Goal: Task Accomplishment & Management: Manage account settings

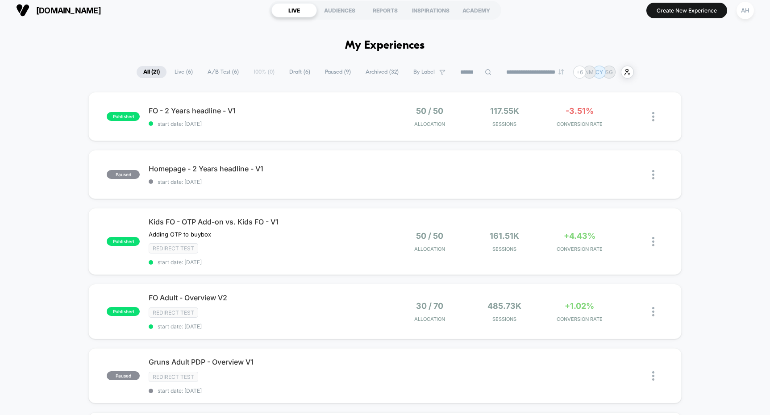
scroll to position [11, 0]
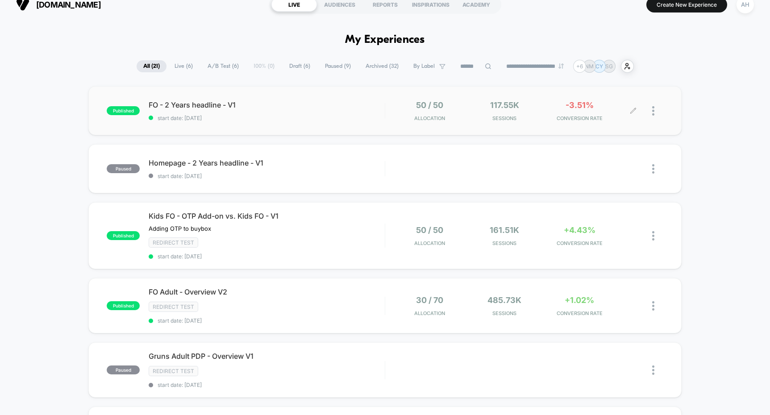
click at [653, 111] on img at bounding box center [654, 110] width 2 height 9
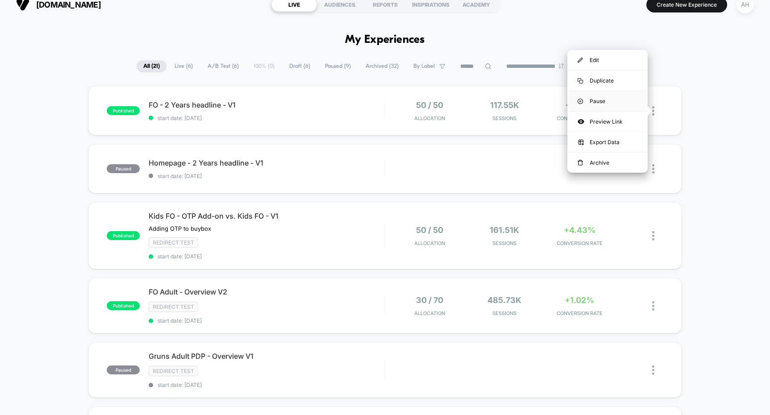
click at [604, 101] on div "Pause" at bounding box center [608, 101] width 80 height 20
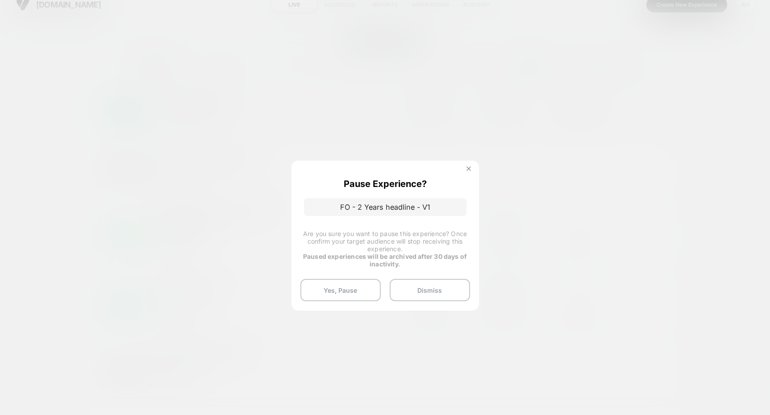
drag, startPoint x: 339, startPoint y: 285, endPoint x: 470, endPoint y: 170, distance: 174.7
click at [459, 180] on div "Pause Experience? FO - 2 Years headline - V1 Are you sure you want to pause thi…" at bounding box center [386, 236] width 188 height 150
click at [471, 169] on button at bounding box center [469, 170] width 10 height 8
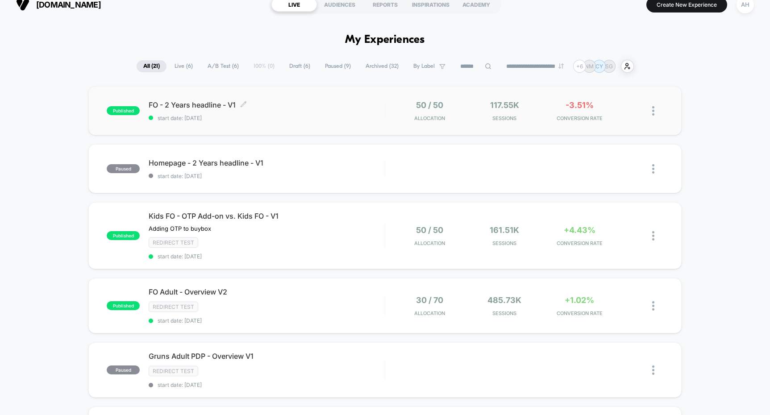
click at [335, 113] on div "FO - 2 Years headline - V1 Click to edit experience details Click to edit exper…" at bounding box center [267, 110] width 236 height 21
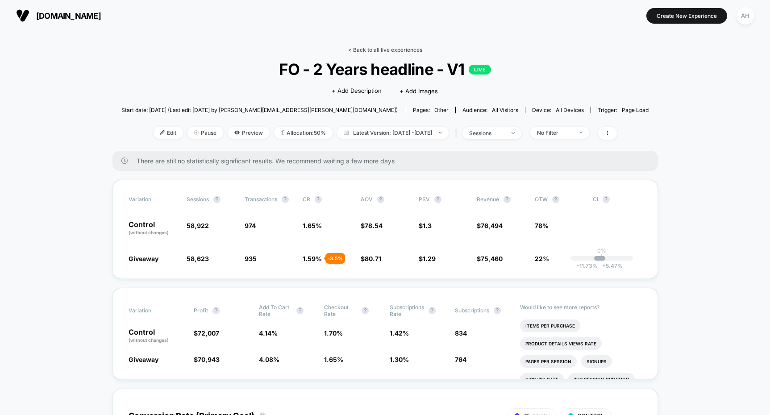
click at [396, 48] on link "< Back to all live experiences" at bounding box center [385, 49] width 74 height 7
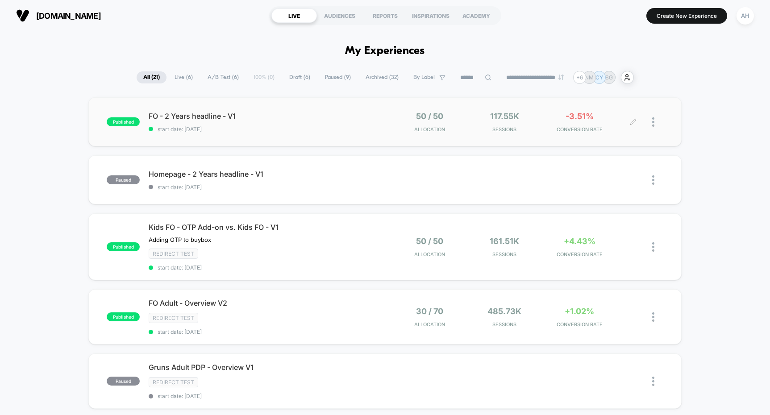
click at [656, 124] on div at bounding box center [658, 122] width 11 height 21
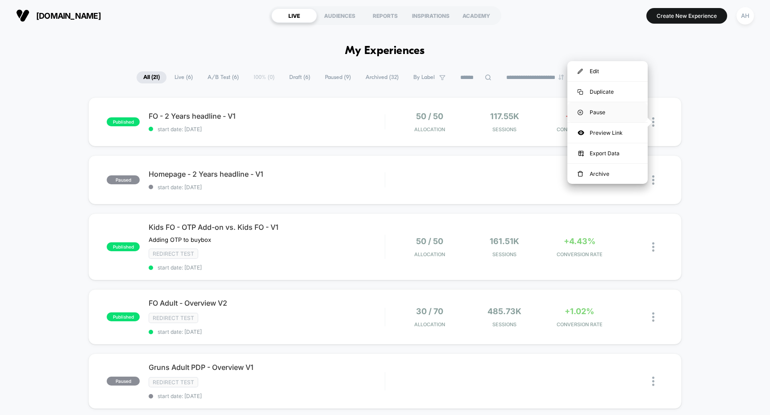
click at [626, 110] on div "Pause" at bounding box center [608, 112] width 80 height 20
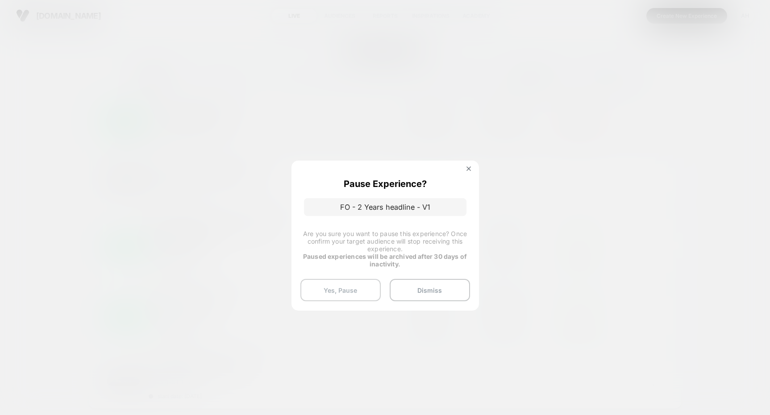
click at [355, 288] on button "Yes, Pause" at bounding box center [341, 290] width 80 height 22
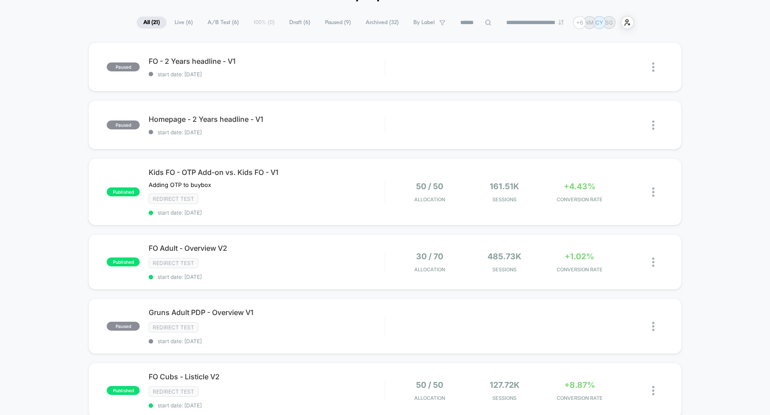
scroll to position [66, 0]
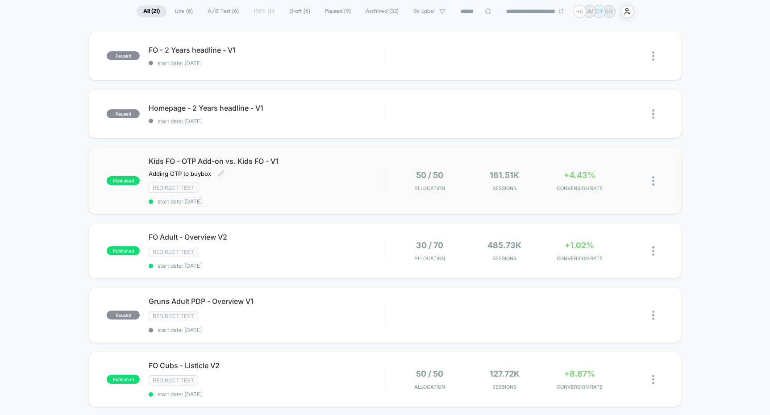
click at [343, 163] on span "Kids FO - OTP Add-on vs. Kids FO - V1" at bounding box center [267, 161] width 236 height 9
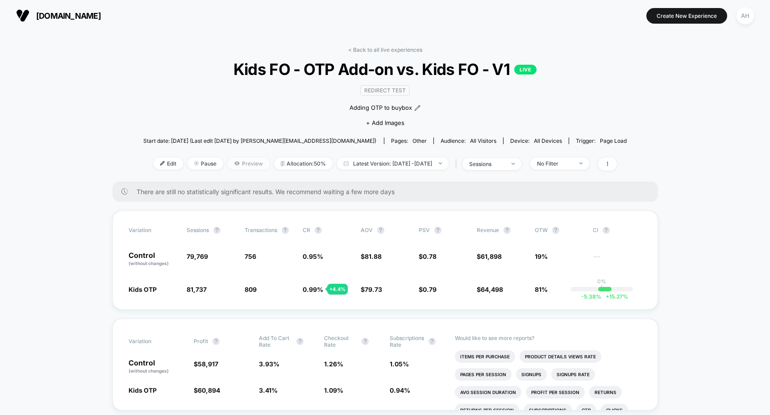
click at [228, 166] on span "Preview" at bounding box center [249, 164] width 42 height 12
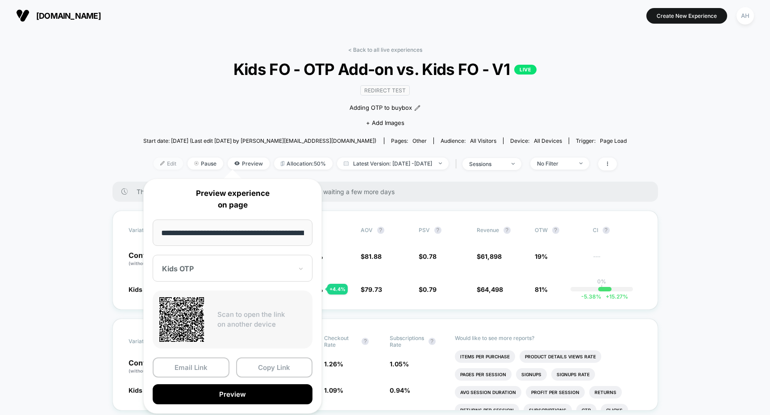
click at [156, 167] on span "Edit" at bounding box center [168, 164] width 29 height 12
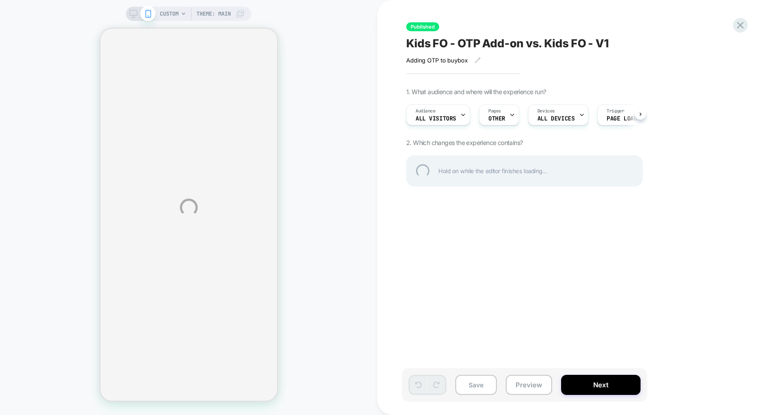
click at [536, 3] on div "CUSTOM Theme: MAIN Published Kids FO - OTP Add-on vs. Kids FO - V1 Adding OTP t…" at bounding box center [385, 207] width 770 height 415
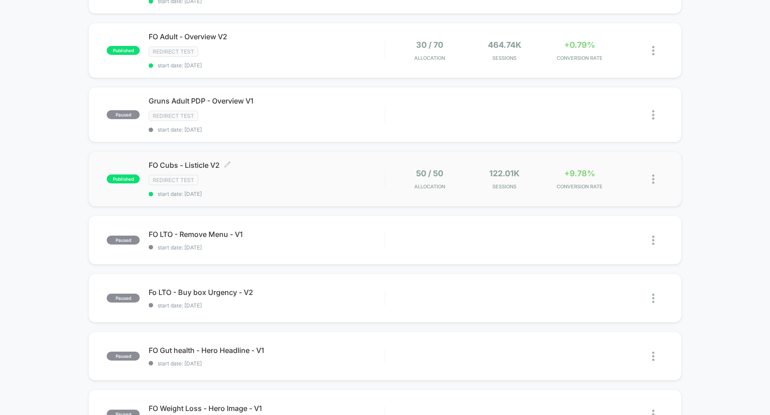
scroll to position [19, 0]
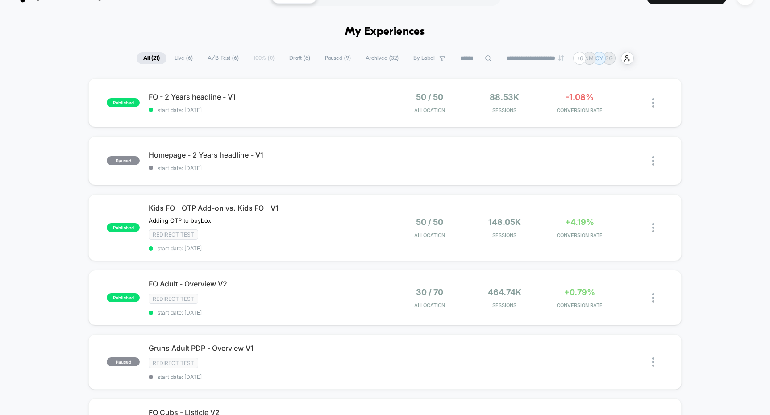
click at [180, 57] on span "Live ( 6 )" at bounding box center [184, 58] width 32 height 12
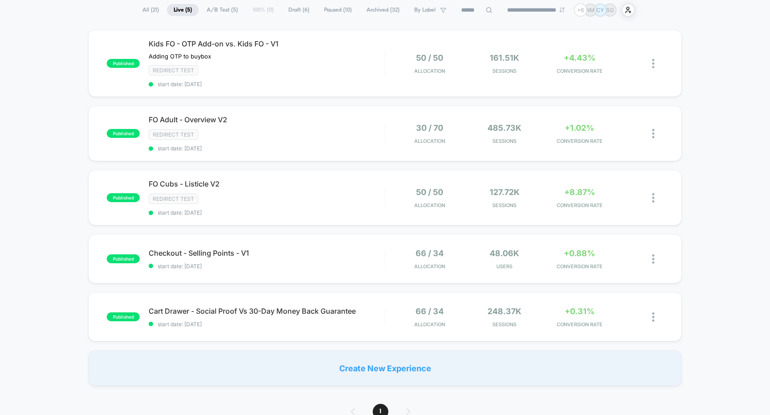
scroll to position [0, 0]
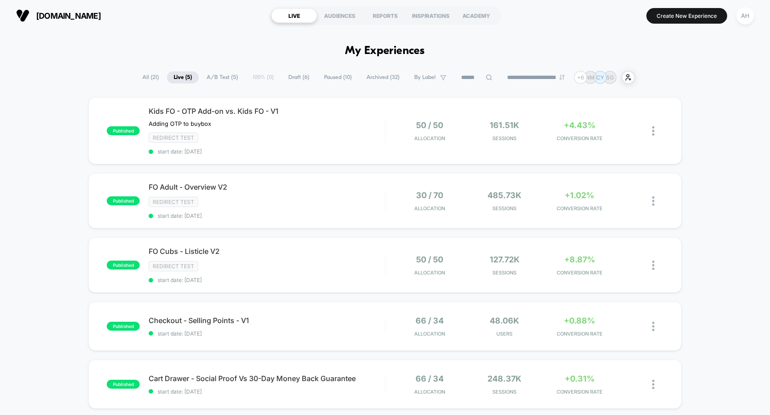
click at [156, 76] on span "All ( 21 )" at bounding box center [151, 77] width 30 height 12
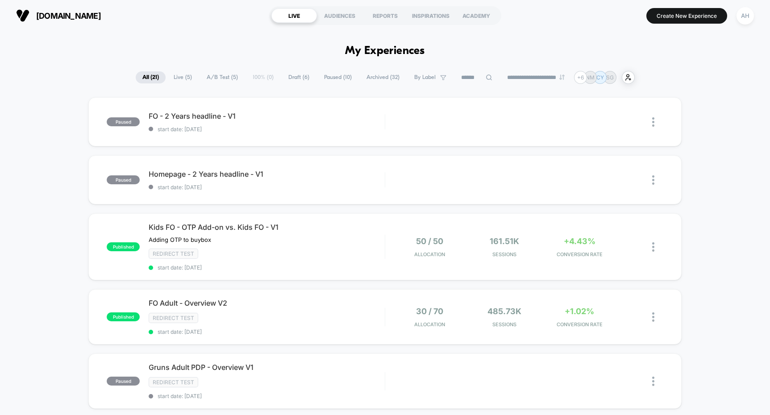
click at [173, 76] on span "Live ( 5 )" at bounding box center [183, 77] width 32 height 12
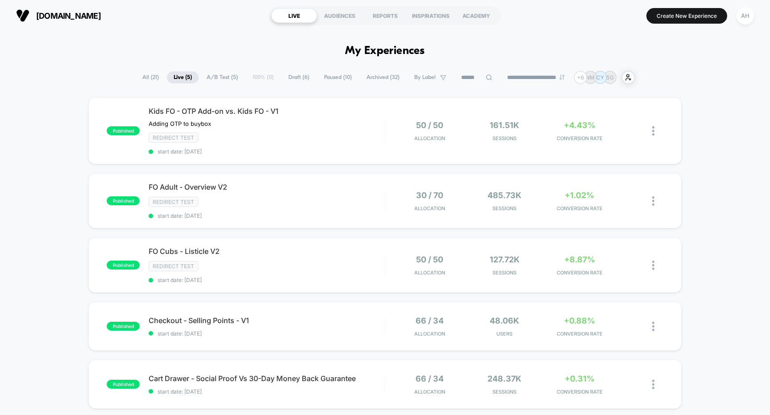
click at [381, 78] on span "Archived ( 32 )" at bounding box center [383, 77] width 46 height 12
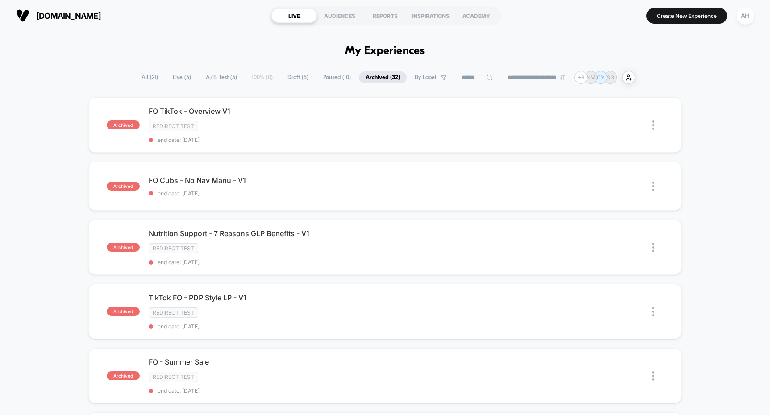
click at [138, 77] on span "All ( 21 )" at bounding box center [150, 77] width 30 height 12
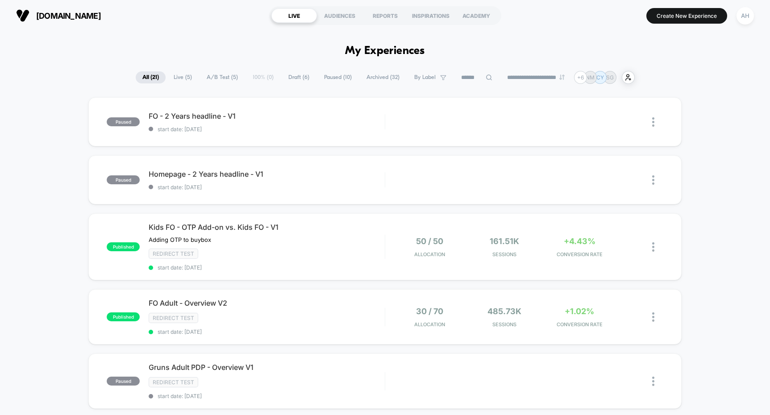
click at [362, 82] on span "Archived ( 32 )" at bounding box center [383, 77] width 46 height 12
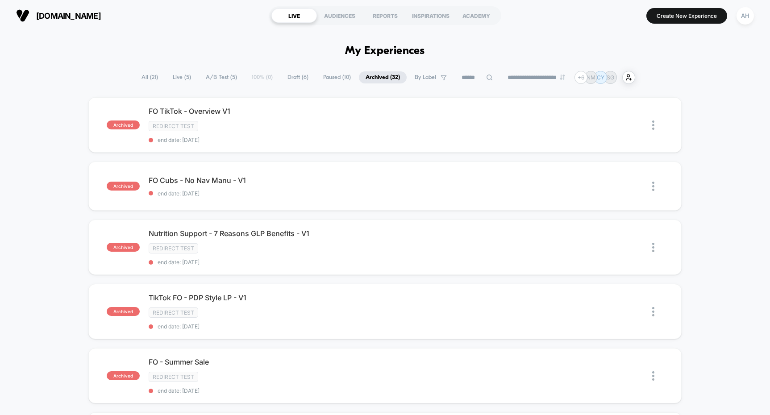
click at [136, 80] on span "All ( 21 )" at bounding box center [150, 77] width 30 height 12
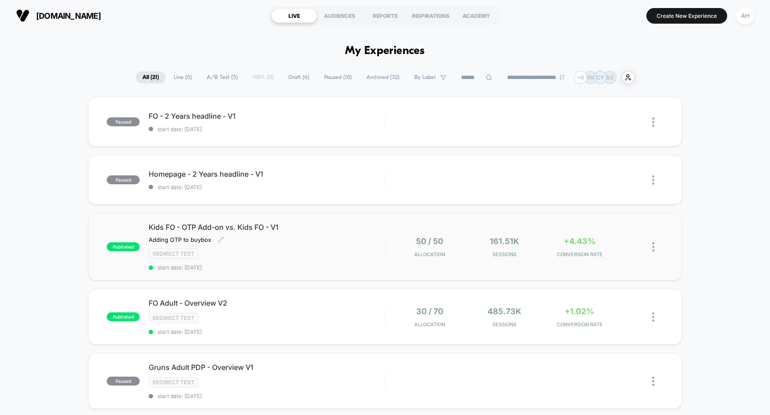
scroll to position [48, 0]
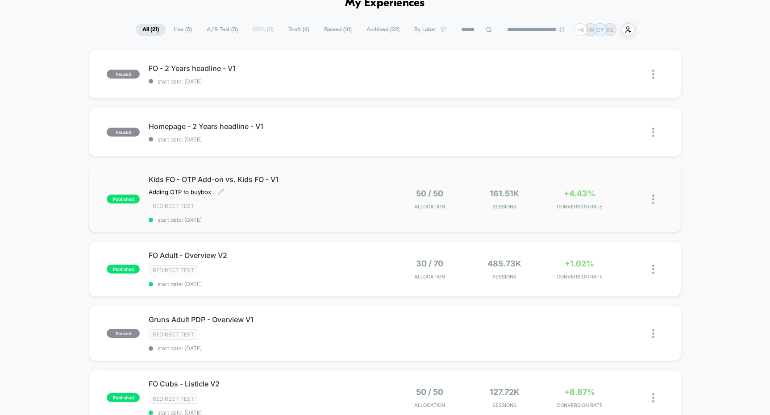
click at [342, 189] on div "Kids FO - OTP Add-on vs. Kids FO - V1 Adding OTP to buybox Click to edit experi…" at bounding box center [267, 199] width 236 height 48
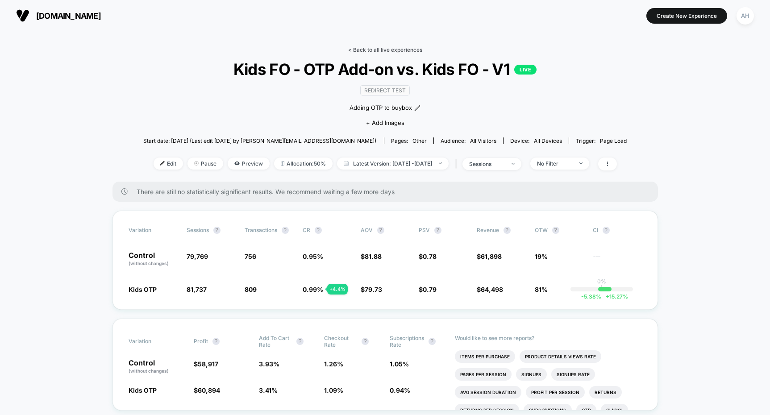
click at [370, 49] on link "< Back to all live experiences" at bounding box center [385, 49] width 74 height 7
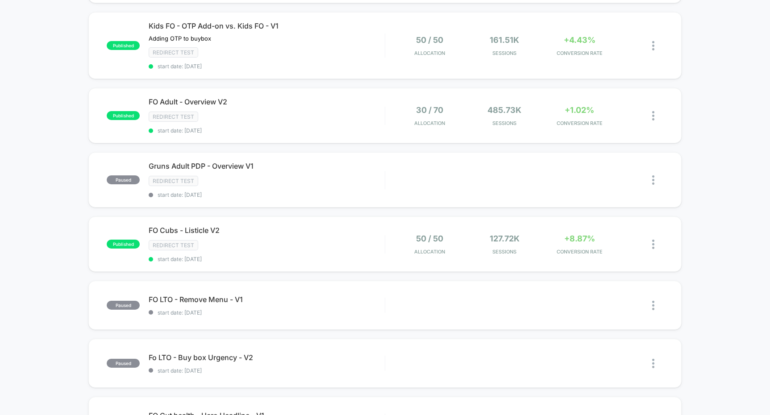
scroll to position [207, 0]
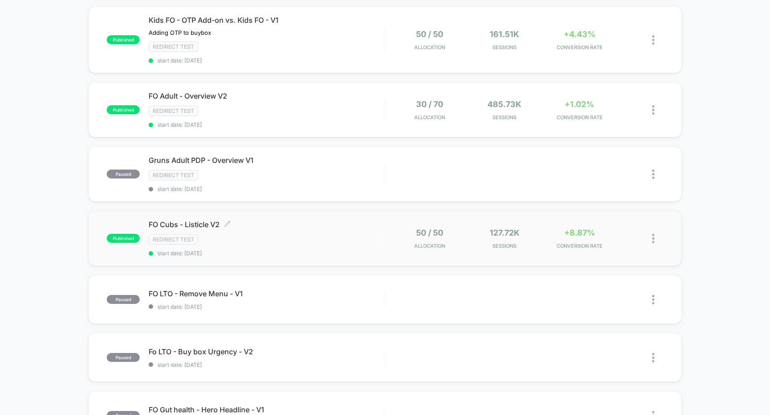
click at [313, 241] on div "Redirect Test" at bounding box center [267, 239] width 236 height 10
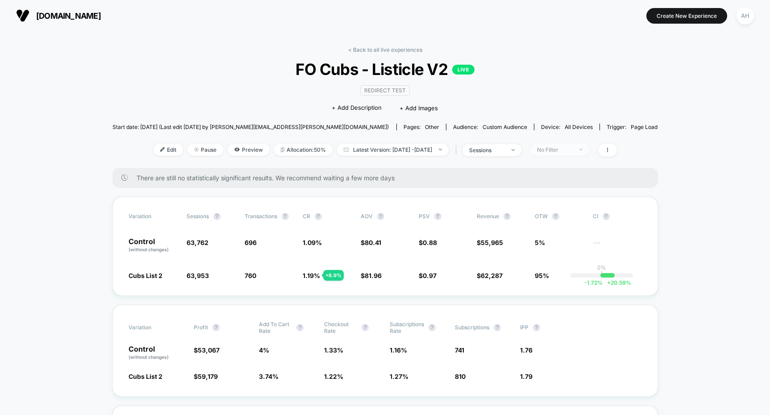
click at [562, 153] on span "No Filter" at bounding box center [560, 150] width 59 height 12
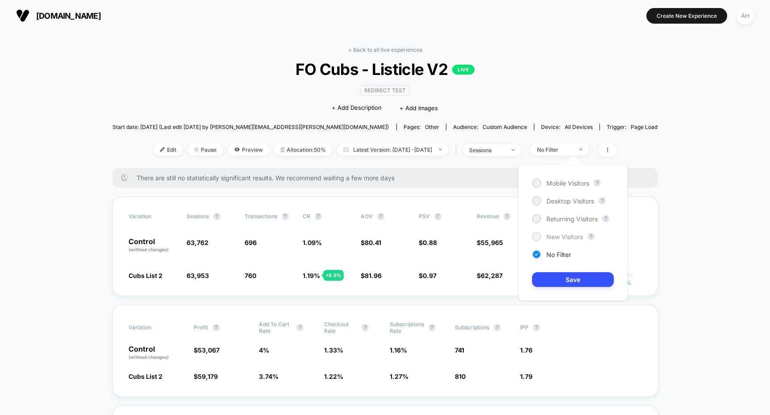
click at [552, 240] on div "New Visitors" at bounding box center [557, 236] width 51 height 9
click at [565, 282] on button "Save" at bounding box center [573, 279] width 82 height 15
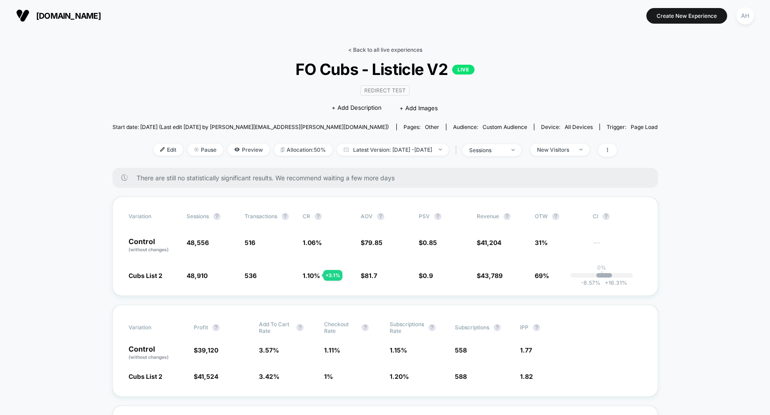
click at [380, 49] on link "< Back to all live experiences" at bounding box center [385, 49] width 74 height 7
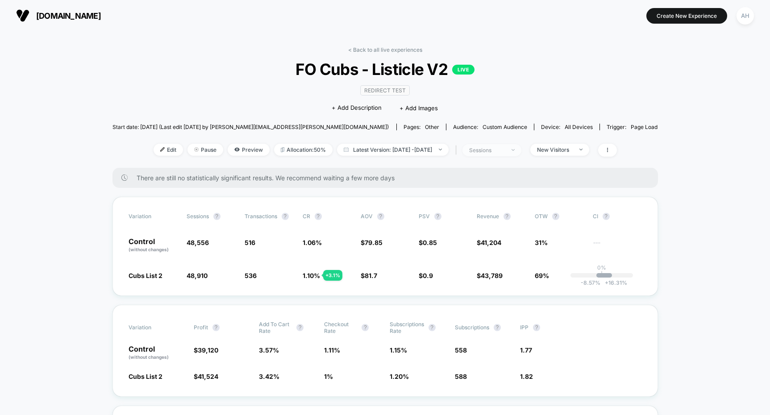
click at [515, 149] on img at bounding box center [513, 150] width 3 height 2
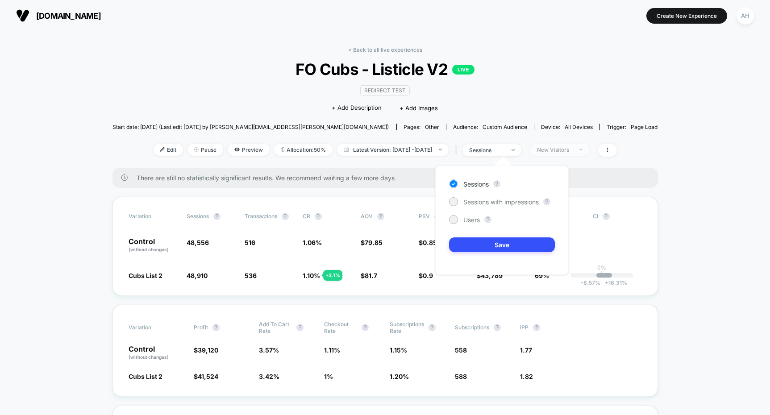
click at [573, 149] on div "New Visitors" at bounding box center [555, 149] width 36 height 7
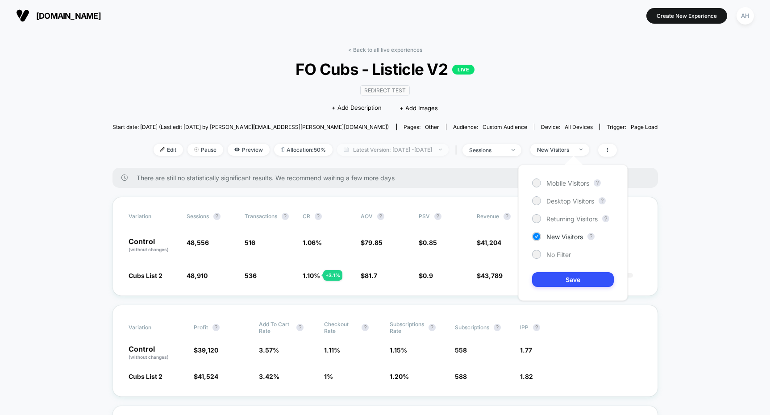
click at [448, 152] on span "Latest Version: [DATE] - [DATE]" at bounding box center [393, 150] width 112 height 12
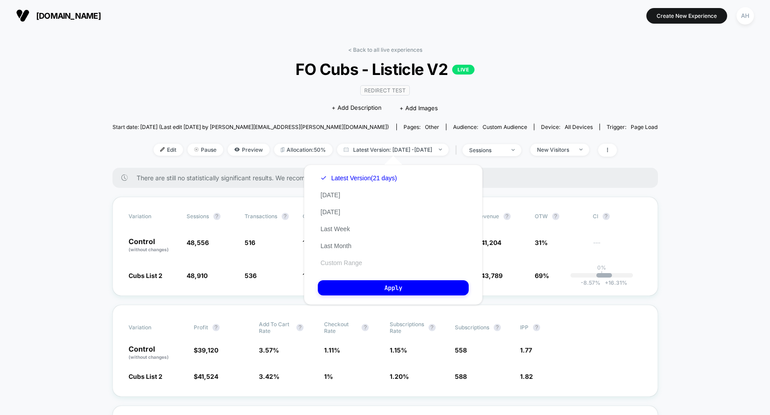
click at [347, 260] on button "Custom Range" at bounding box center [341, 263] width 47 height 8
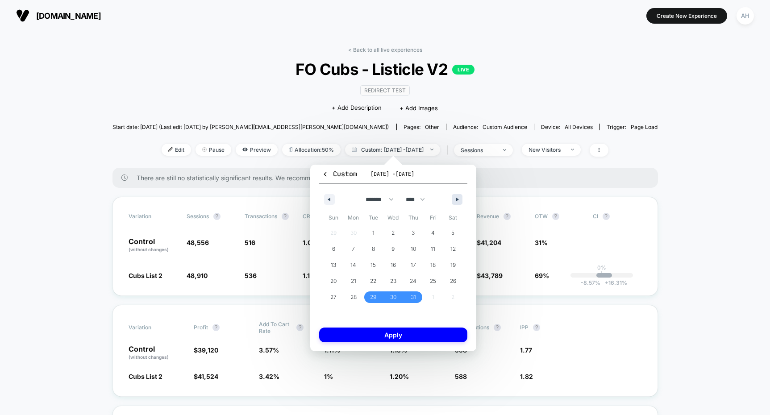
click at [459, 198] on icon "button" at bounding box center [458, 200] width 4 height 4
select select "*"
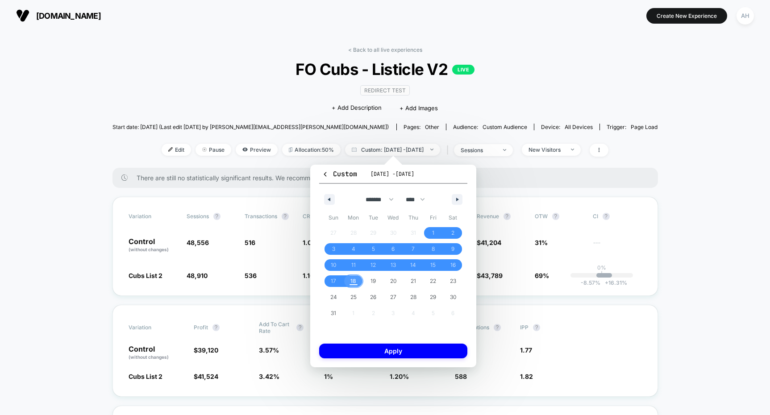
click at [354, 283] on span "18" at bounding box center [354, 281] width 6 height 16
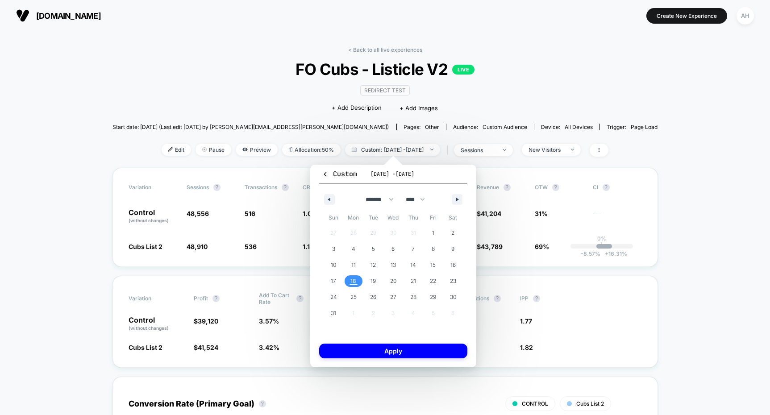
click at [369, 359] on div "Custom [DATE] - [DATE] ******* ******** ***** ***** *** **** **** ****** ******…" at bounding box center [393, 266] width 166 height 203
click at [398, 353] on button "Apply" at bounding box center [393, 351] width 148 height 15
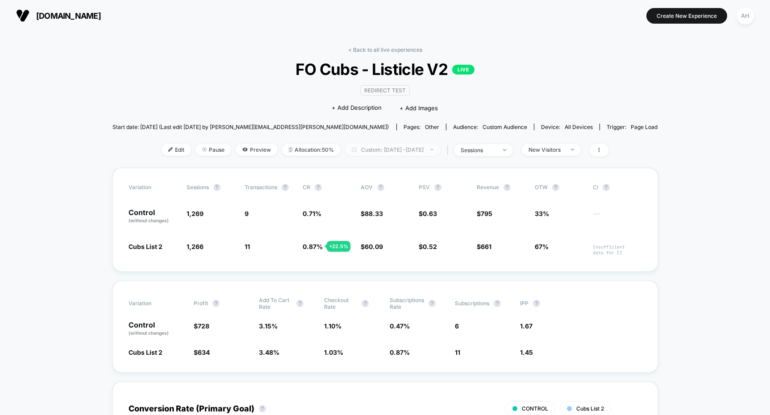
click at [427, 147] on span "Custom: [DATE] - [DATE]" at bounding box center [392, 150] width 95 height 12
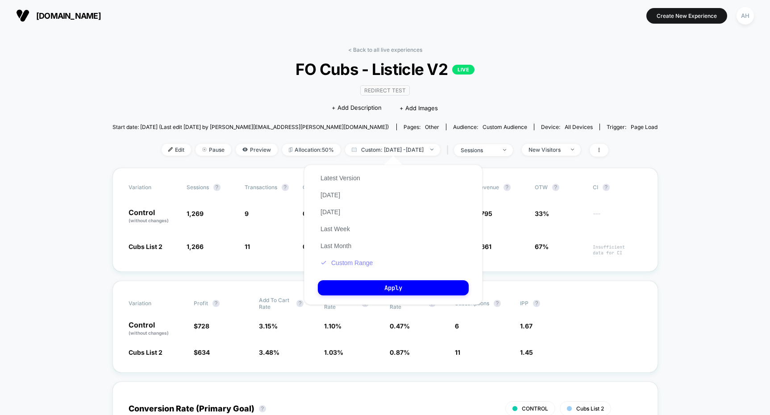
click at [343, 264] on button "Custom Range" at bounding box center [347, 263] width 58 height 8
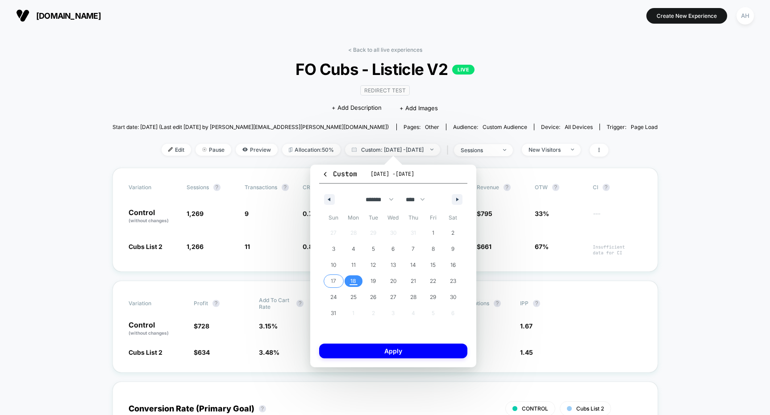
click at [332, 285] on span "17" at bounding box center [333, 281] width 5 height 16
click at [333, 284] on span "17" at bounding box center [333, 281] width 5 height 16
click at [383, 350] on button "Apply" at bounding box center [393, 351] width 148 height 15
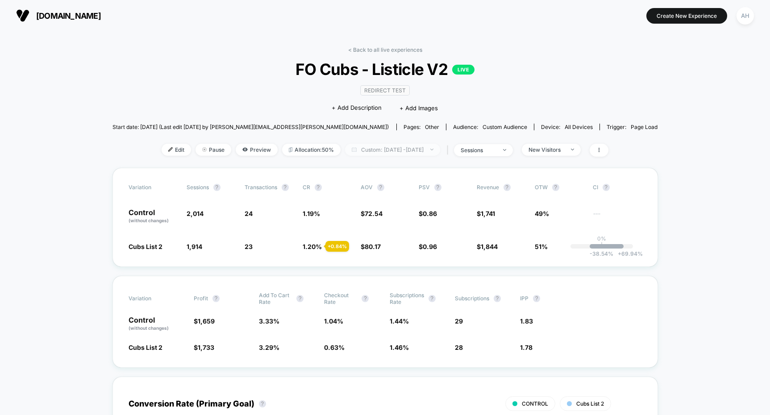
click at [434, 149] on img at bounding box center [432, 150] width 3 height 2
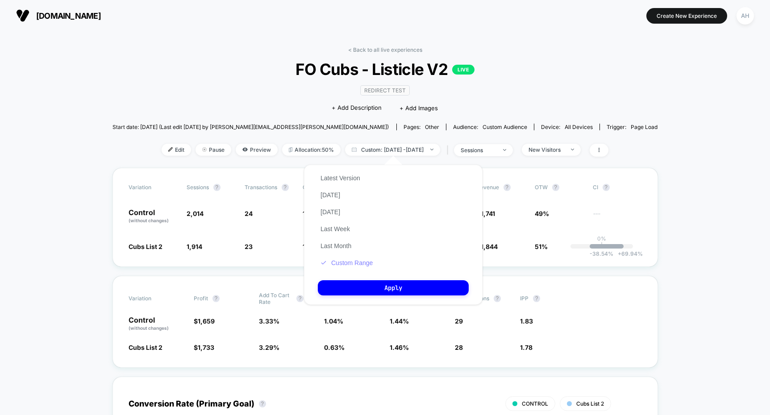
click at [343, 266] on button "Custom Range" at bounding box center [347, 263] width 58 height 8
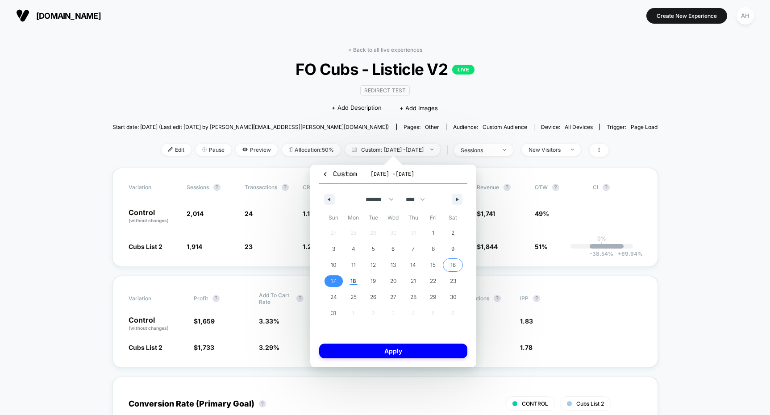
click at [456, 270] on span "16" at bounding box center [453, 266] width 20 height 12
click at [411, 352] on button "Apply" at bounding box center [393, 351] width 148 height 15
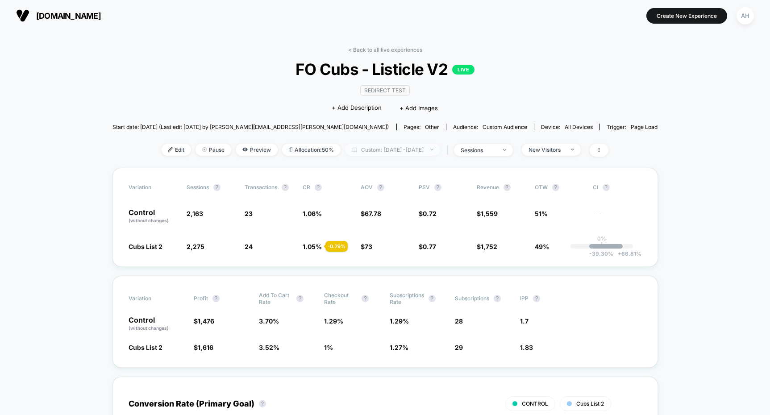
click at [429, 146] on span "Custom: [DATE] - [DATE]" at bounding box center [392, 150] width 95 height 12
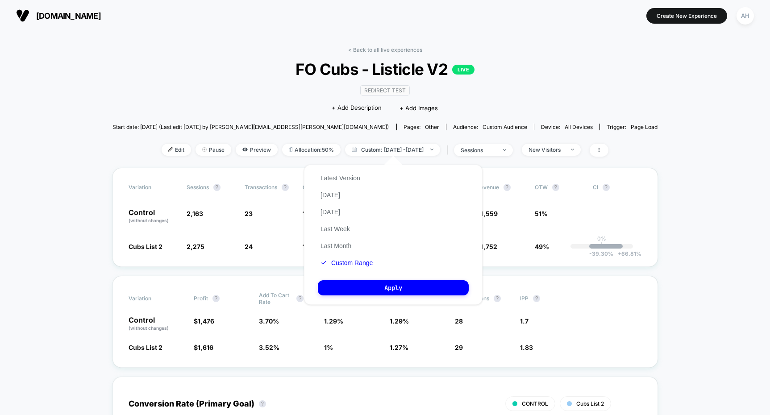
click at [339, 268] on div "Latest Version [DATE] [DATE] Last Week Last Month Custom Range" at bounding box center [347, 221] width 58 height 102
click at [342, 263] on button "Custom Range" at bounding box center [347, 263] width 58 height 8
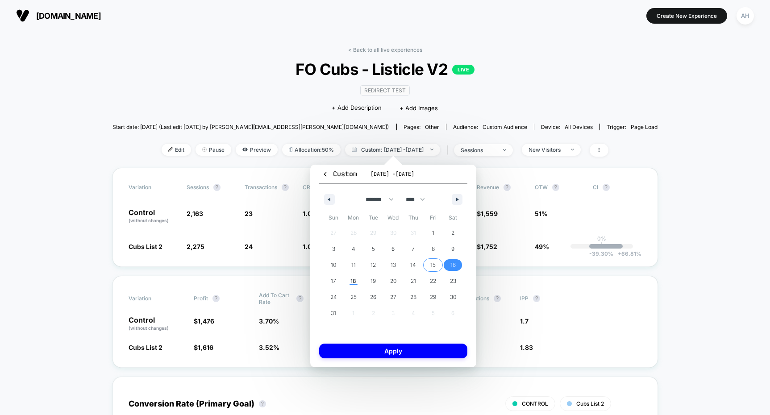
click at [439, 266] on span "15" at bounding box center [433, 266] width 20 height 12
click at [406, 347] on button "Apply" at bounding box center [393, 351] width 148 height 15
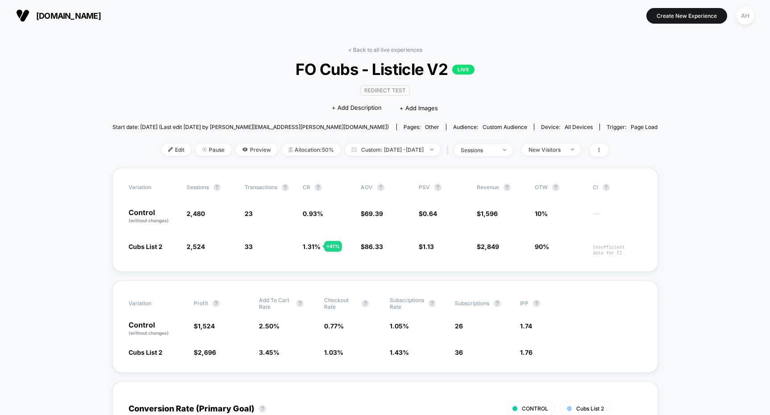
click at [399, 58] on div "< Back to all live experiences FO Cubs - Listicle V2 LIVE Redirect Test Click t…" at bounding box center [386, 106] width 546 height 121
click at [399, 47] on link "< Back to all live experiences" at bounding box center [385, 49] width 74 height 7
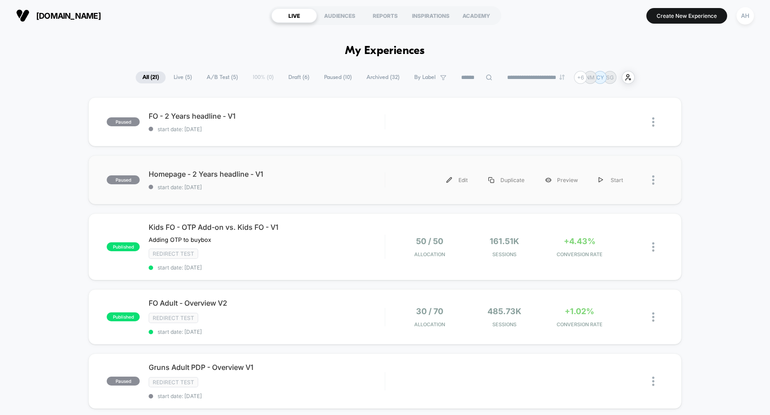
scroll to position [32, 0]
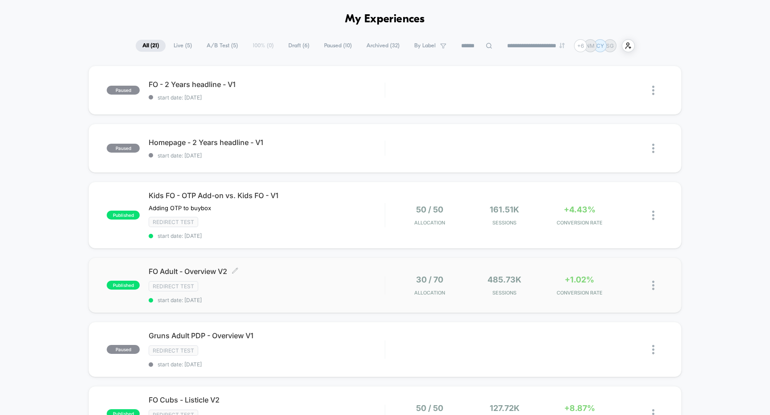
click at [323, 283] on div "Redirect Test" at bounding box center [267, 286] width 236 height 10
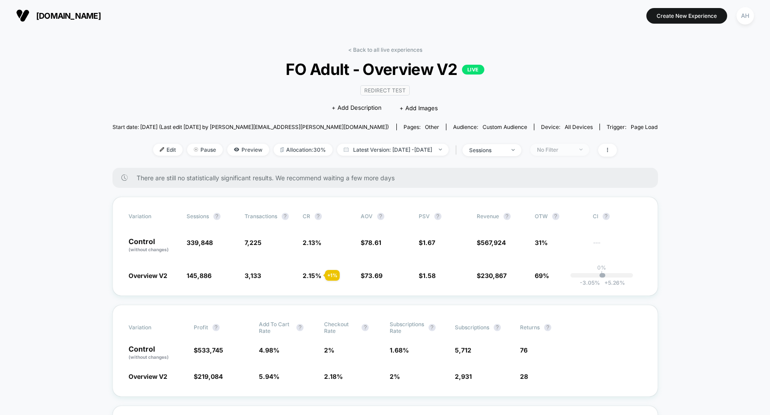
click at [560, 154] on span "No Filter" at bounding box center [560, 150] width 59 height 12
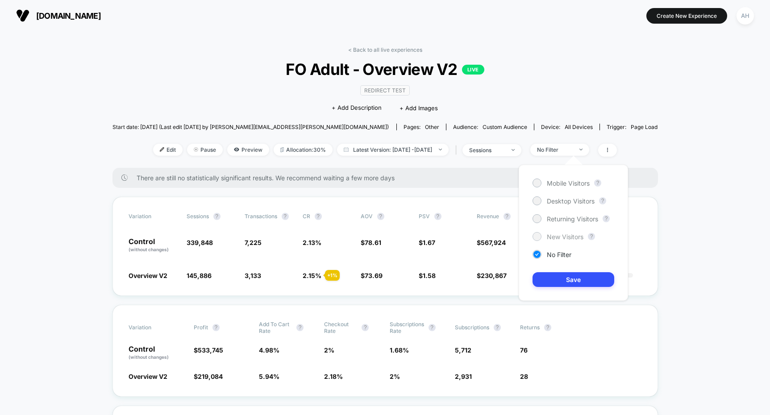
click at [553, 234] on span "New Visitors" at bounding box center [565, 237] width 37 height 8
click at [563, 280] on button "Save" at bounding box center [574, 279] width 82 height 15
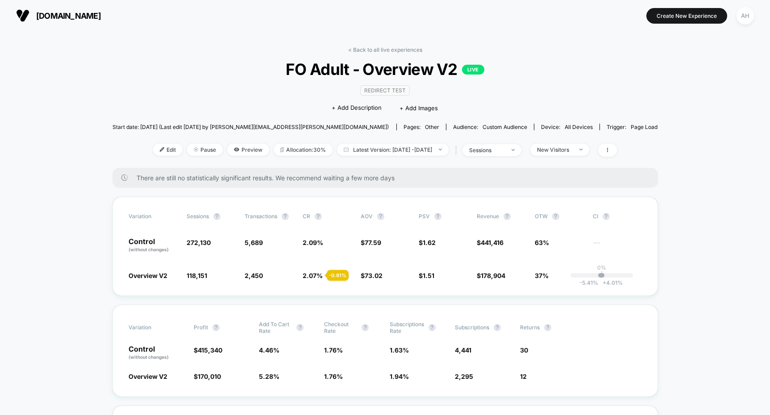
click at [576, 156] on div "Edit Pause Preview Allocation: 30% Latest Version: [DATE] - [DATE] | sessions N…" at bounding box center [386, 150] width 546 height 13
click at [573, 152] on div "New Visitors" at bounding box center [555, 149] width 36 height 7
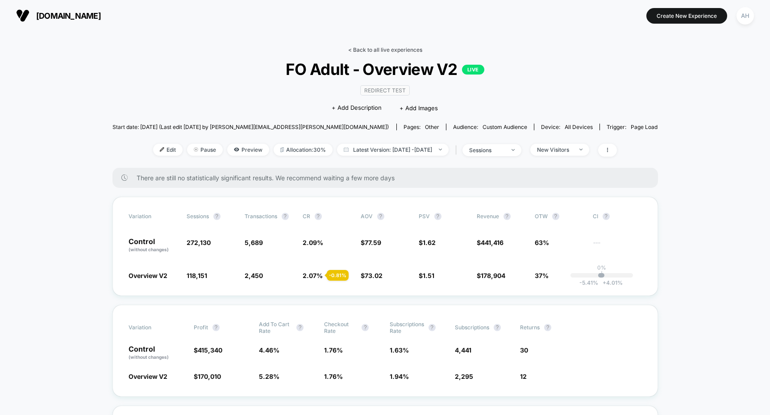
click at [372, 47] on link "< Back to all live experiences" at bounding box center [385, 49] width 74 height 7
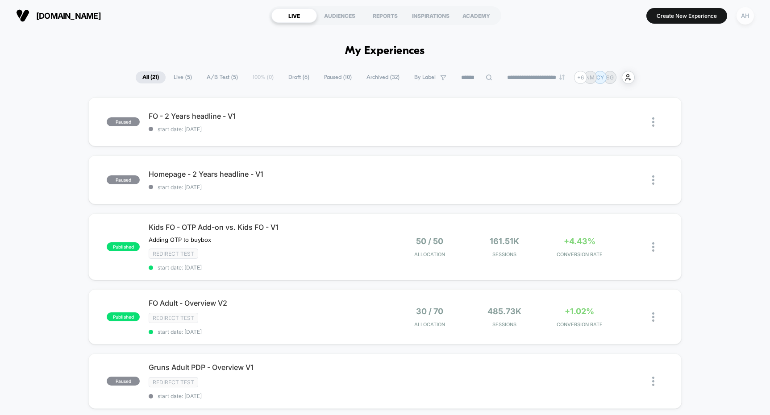
click at [751, 16] on div "AH" at bounding box center [745, 15] width 17 height 17
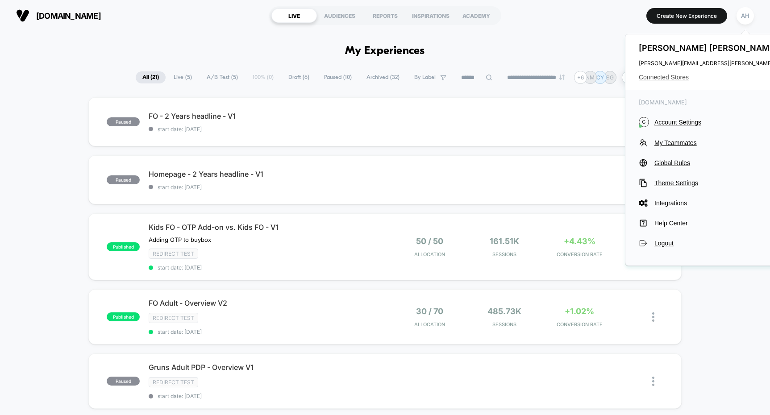
drag, startPoint x: 672, startPoint y: 84, endPoint x: 670, endPoint y: 77, distance: 6.4
click at [672, 84] on div "[PERSON_NAME] [PERSON_NAME][EMAIL_ADDRESS][PERSON_NAME][DOMAIN_NAME] Connected …" at bounding box center [728, 61] width 204 height 55
click at [671, 76] on span "Connected Stores" at bounding box center [727, 77] width 177 height 7
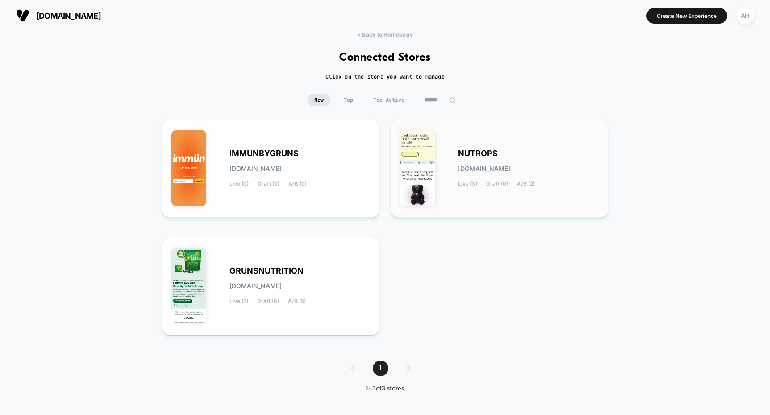
click at [475, 169] on span "[DOMAIN_NAME]" at bounding box center [484, 169] width 52 height 6
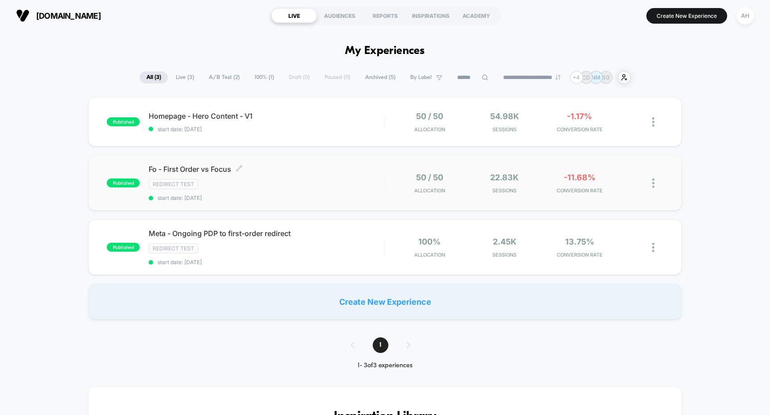
click at [321, 184] on div "Redirect Test" at bounding box center [267, 184] width 236 height 10
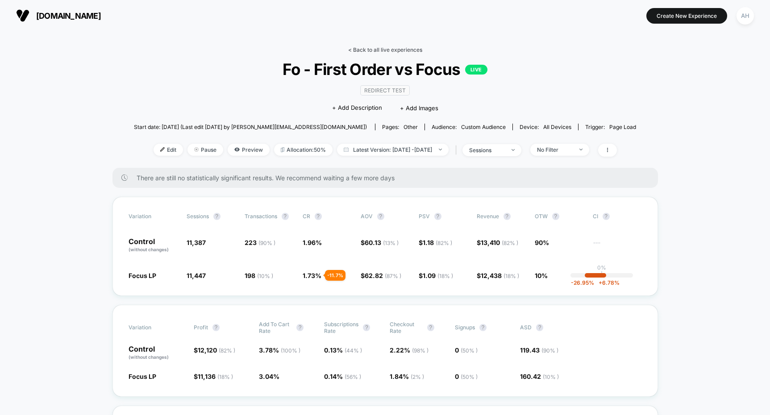
click at [392, 51] on link "< Back to all live experiences" at bounding box center [385, 49] width 74 height 7
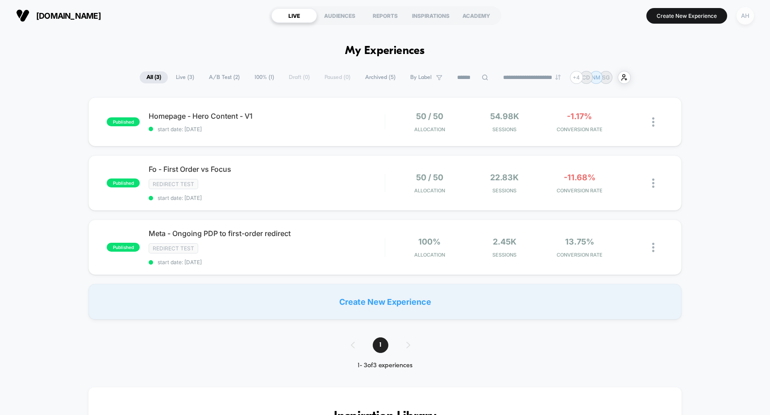
click at [748, 16] on div "AH" at bounding box center [745, 15] width 17 height 17
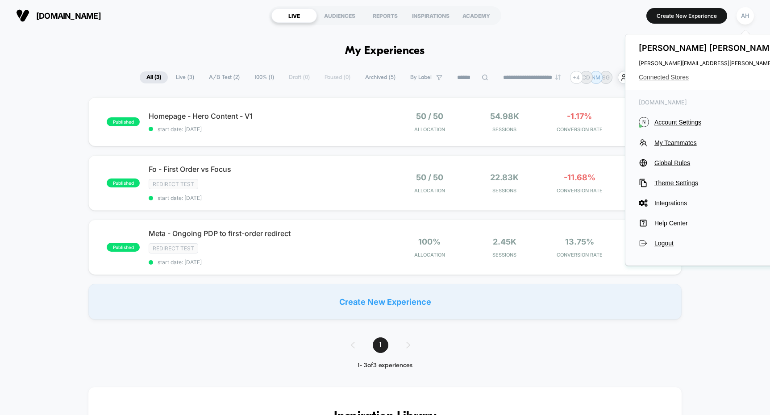
click at [661, 79] on span "Connected Stores" at bounding box center [727, 77] width 177 height 7
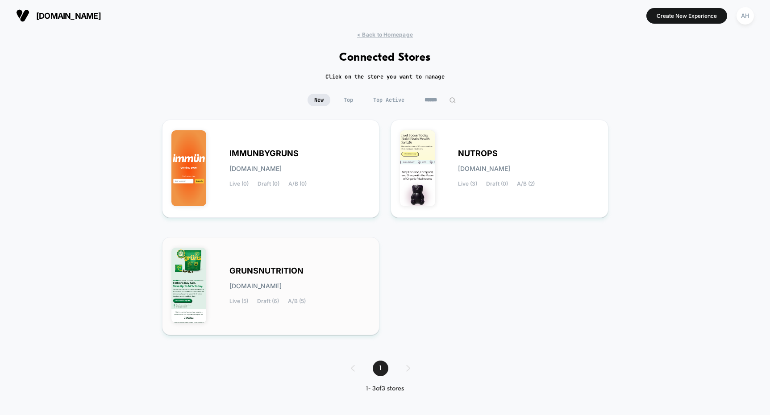
click at [309, 276] on div "GRUNSNUTRITION [DOMAIN_NAME] Live (5) Draft (6) A/B (5)" at bounding box center [300, 286] width 141 height 37
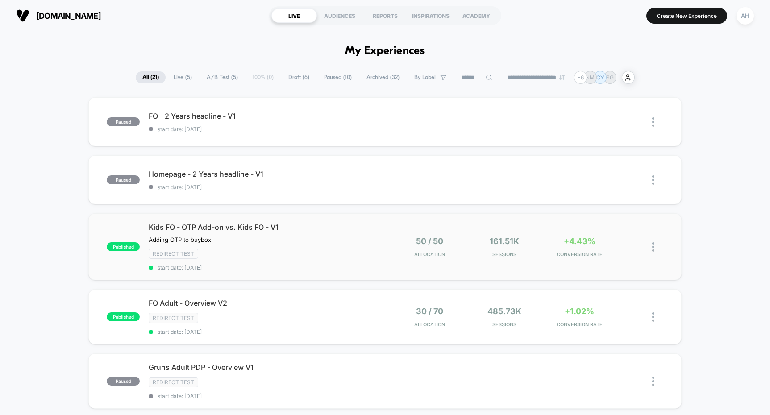
click at [340, 239] on div "Kids FO - OTP Add-on vs. Kids FO - V1 Adding OTP to buybox Click to edit experi…" at bounding box center [267, 247] width 236 height 48
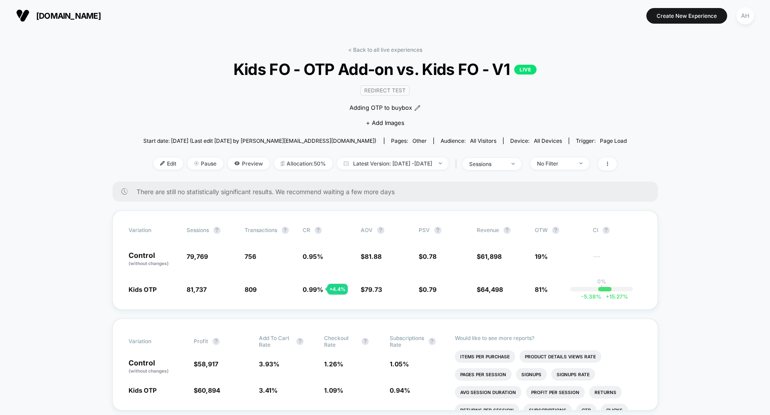
drag, startPoint x: 378, startPoint y: 50, endPoint x: 415, endPoint y: 33, distance: 40.4
